Goal: Navigation & Orientation: Find specific page/section

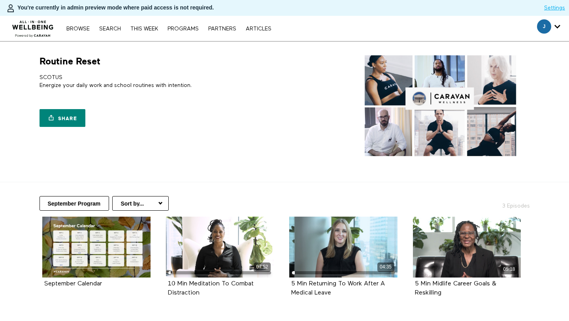
scroll to position [54, 0]
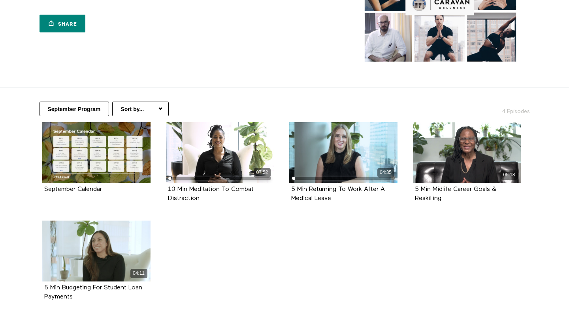
scroll to position [152, 0]
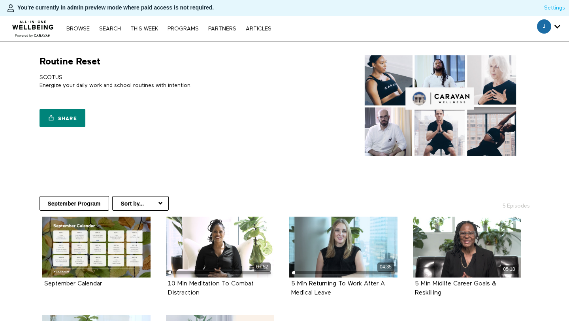
scroll to position [152, 0]
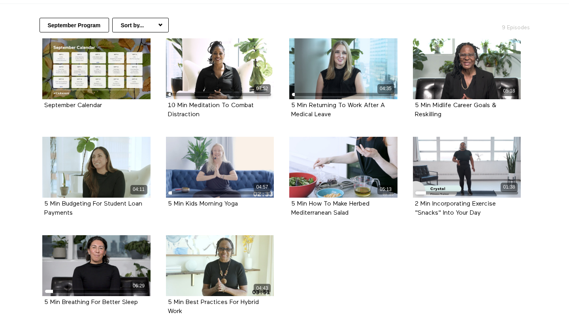
scroll to position [178, 0]
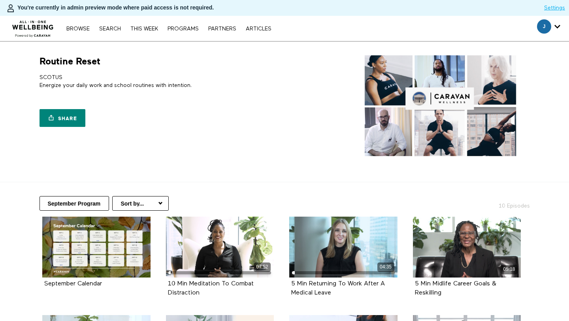
scroll to position [178, 0]
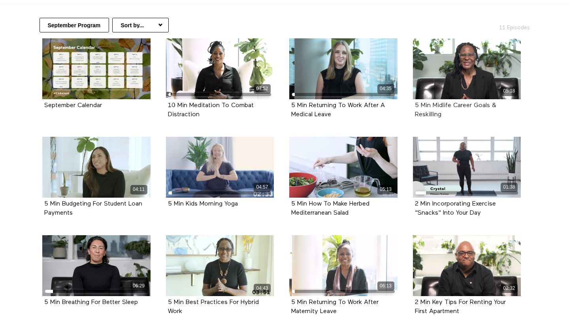
scroll to position [250, 0]
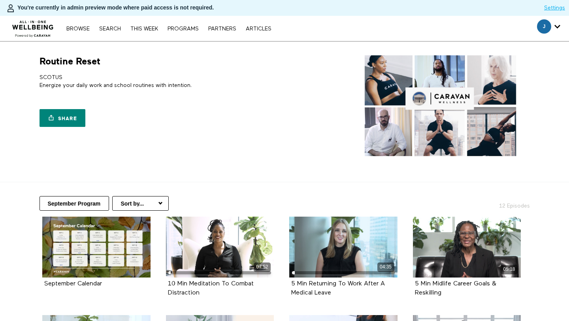
scroll to position [250, 0]
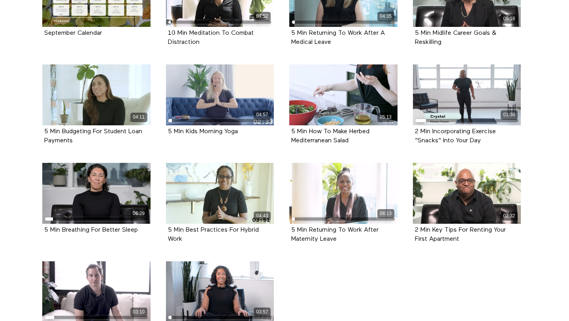
scroll to position [250, 0]
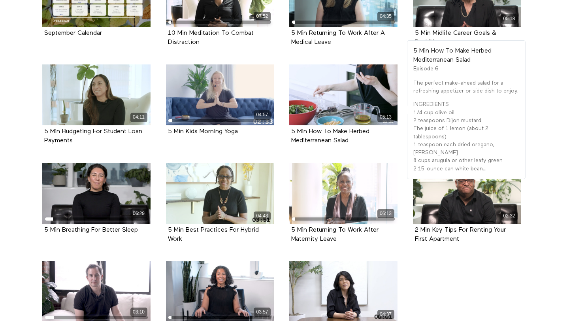
scroll to position [253, 0]
